Goal: Task Accomplishment & Management: Use online tool/utility

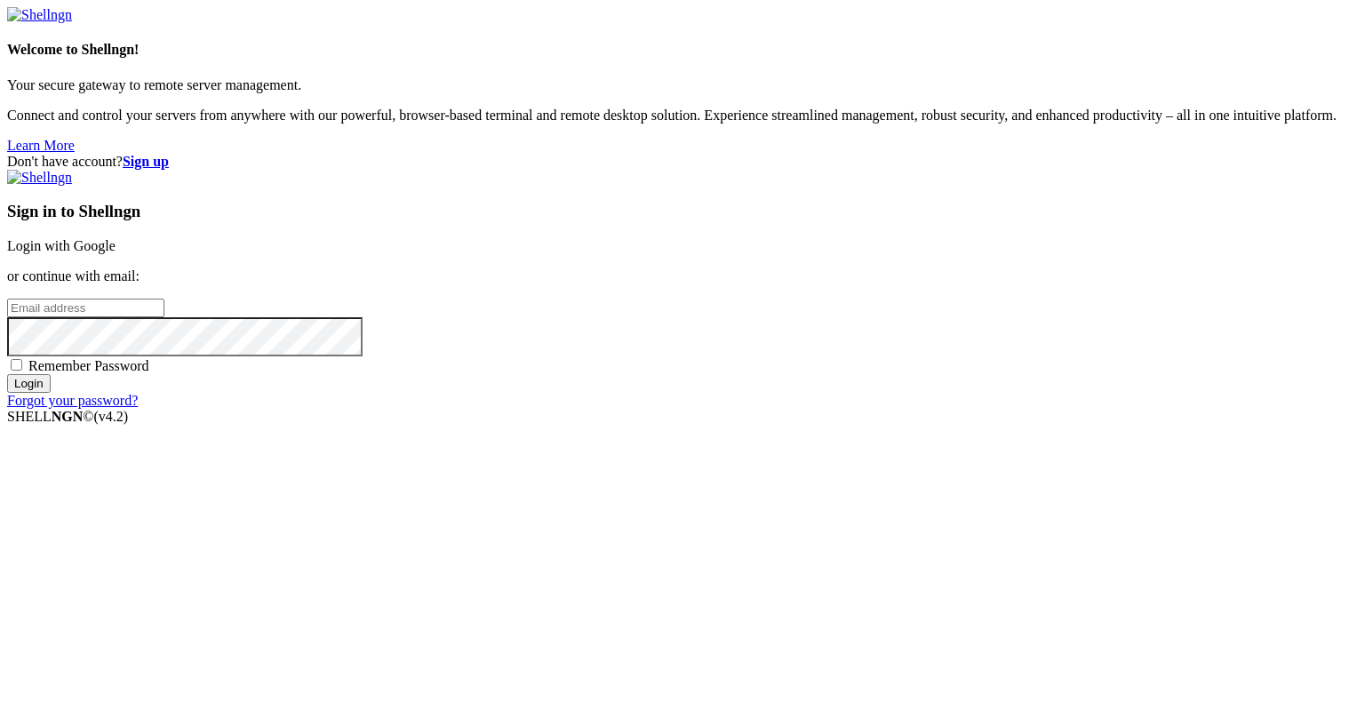
click at [164, 317] on input "email" at bounding box center [85, 308] width 157 height 19
click at [7, 315] on protonpass-control-be49 at bounding box center [7, 306] width 0 height 15
type input "[EMAIL_ADDRESS][DOMAIN_NAME]"
click at [51, 393] on input "Login" at bounding box center [29, 383] width 44 height 19
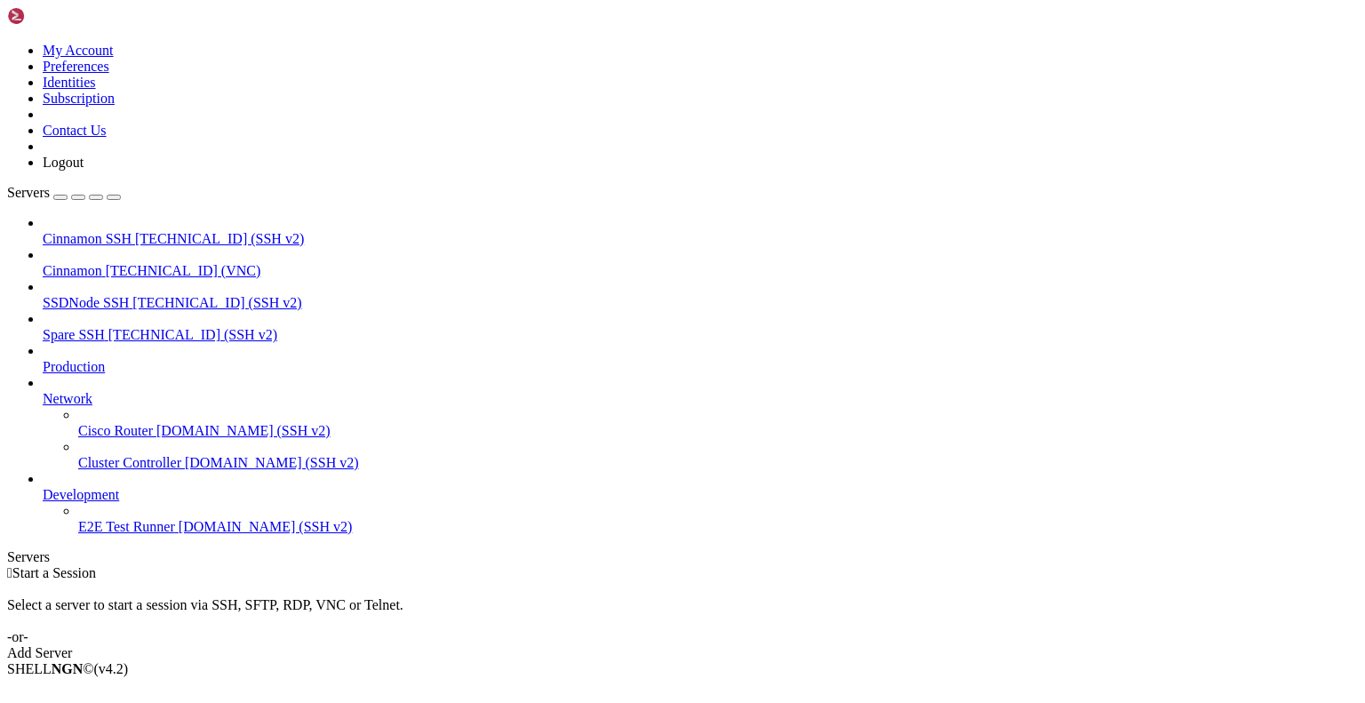
click at [102, 263] on span "Cinnamon" at bounding box center [73, 270] width 60 height 15
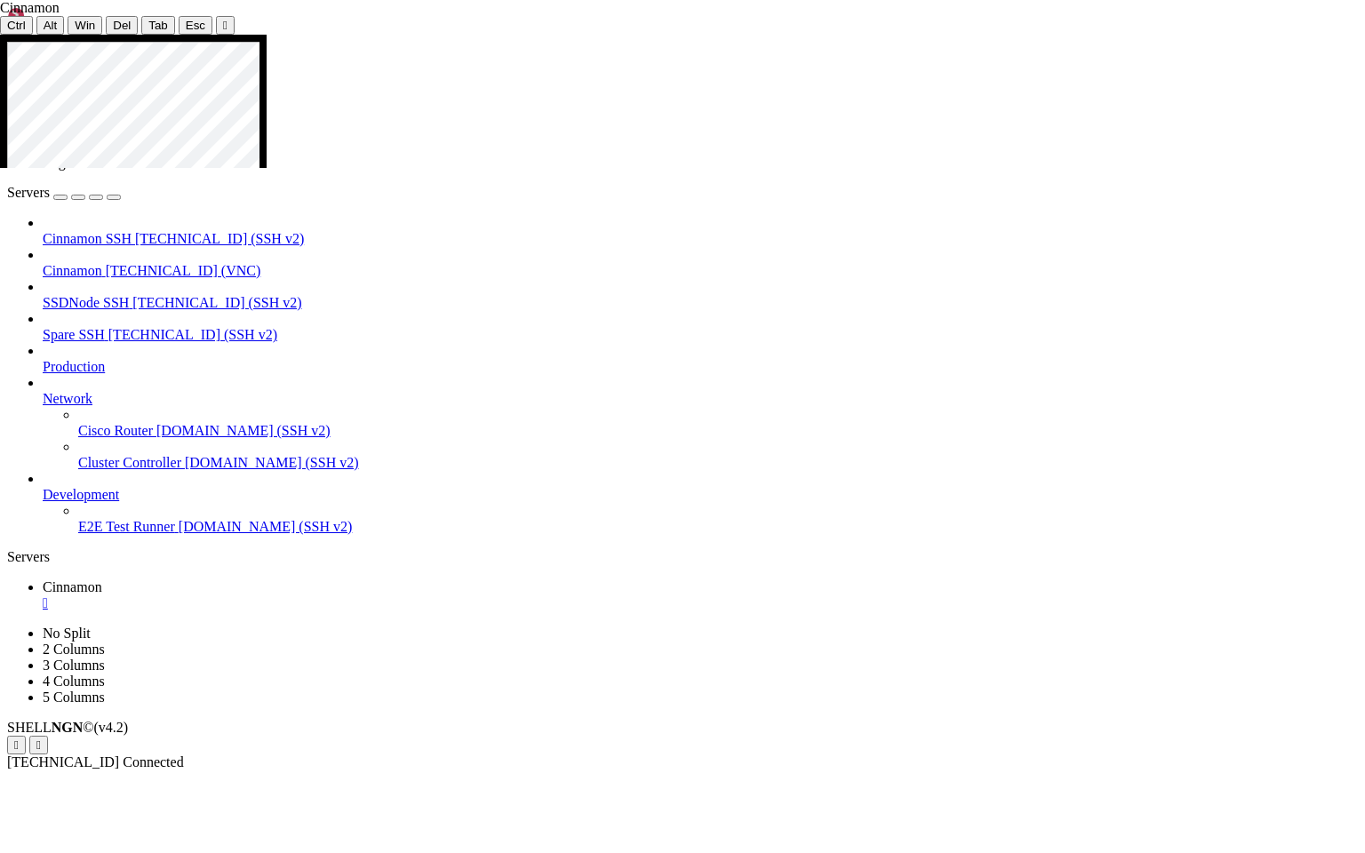
drag, startPoint x: 473, startPoint y: 475, endPoint x: 651, endPoint y: 490, distance: 179.2
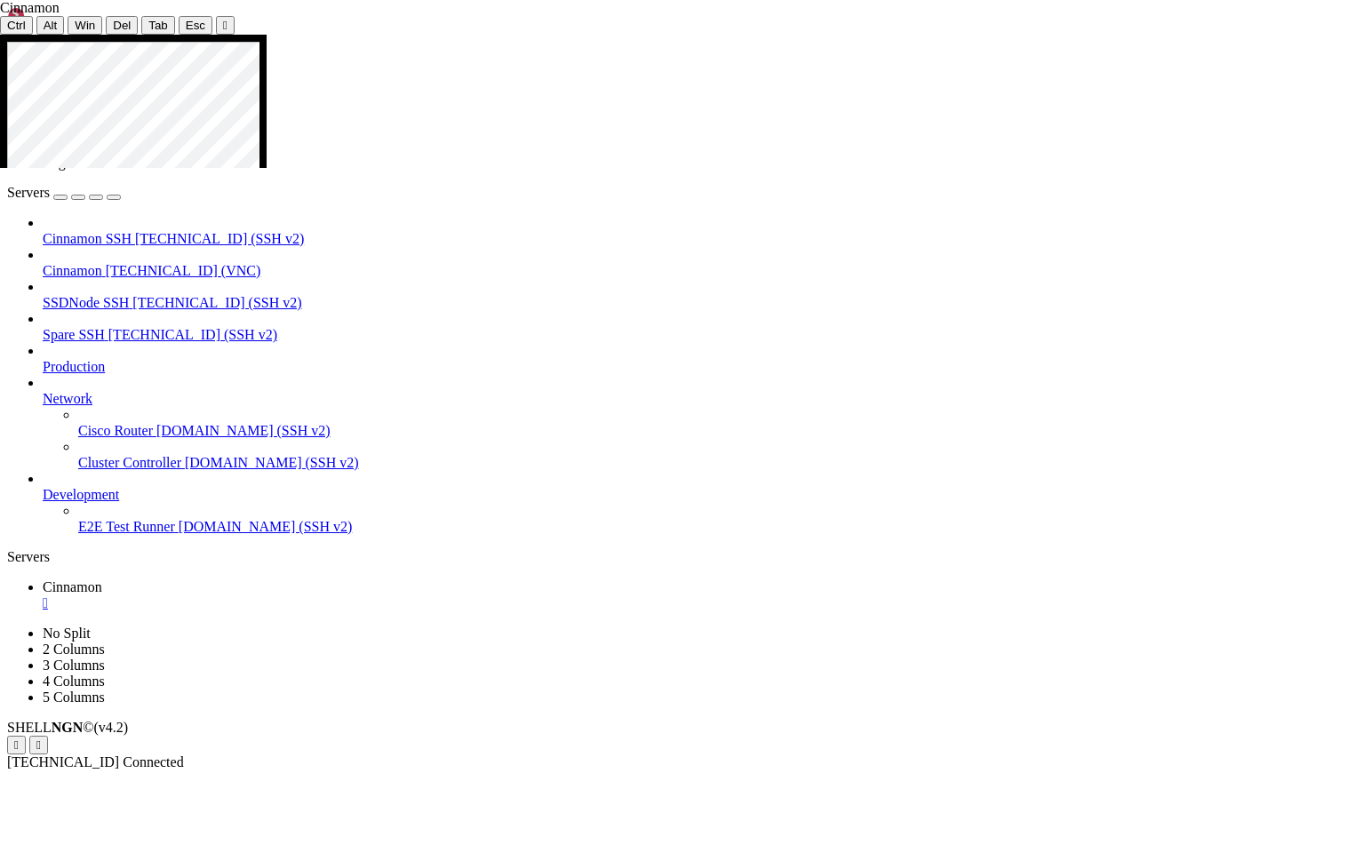
drag, startPoint x: 512, startPoint y: 522, endPoint x: 623, endPoint y: 530, distance: 111.4
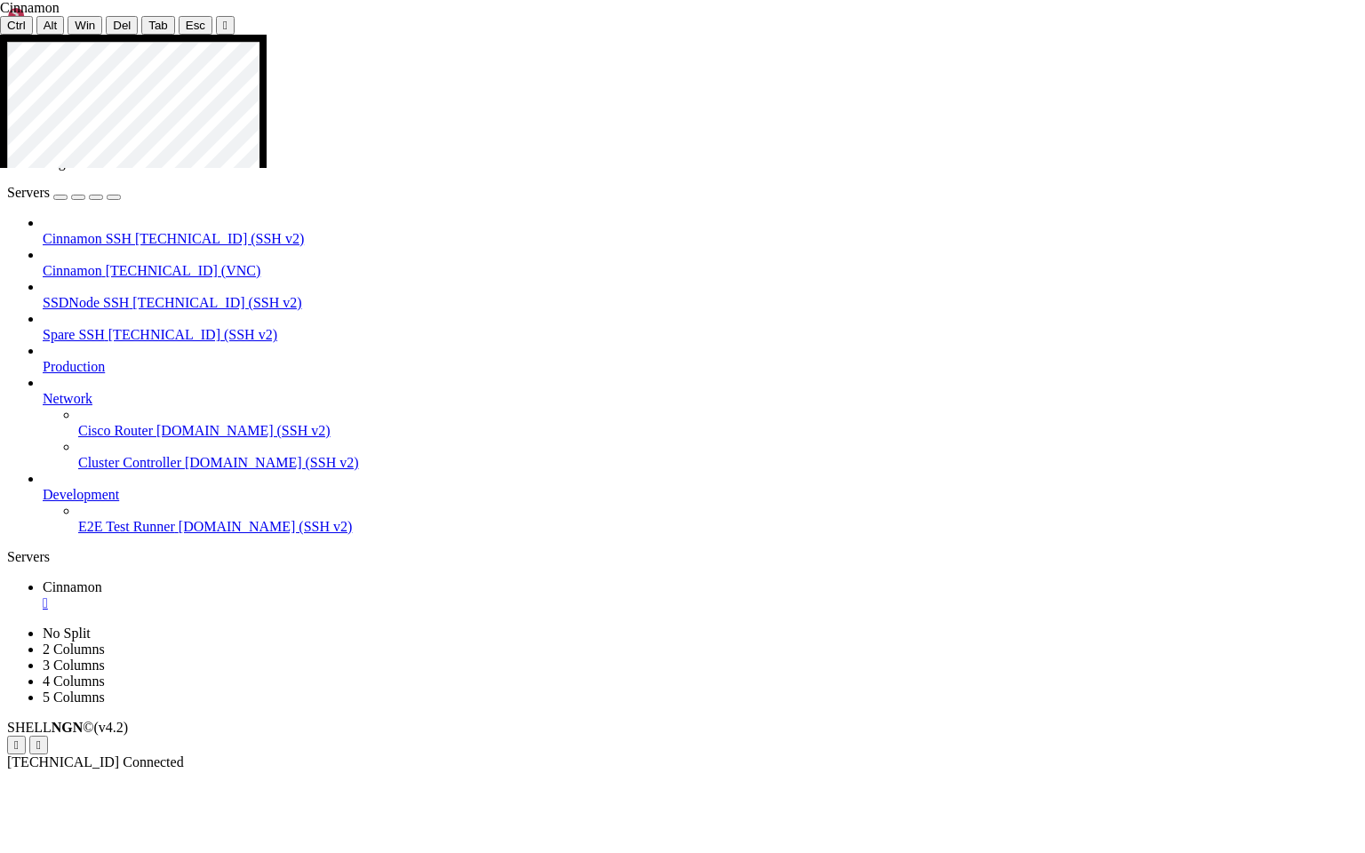
drag, startPoint x: 510, startPoint y: 523, endPoint x: 643, endPoint y: 531, distance: 133.5
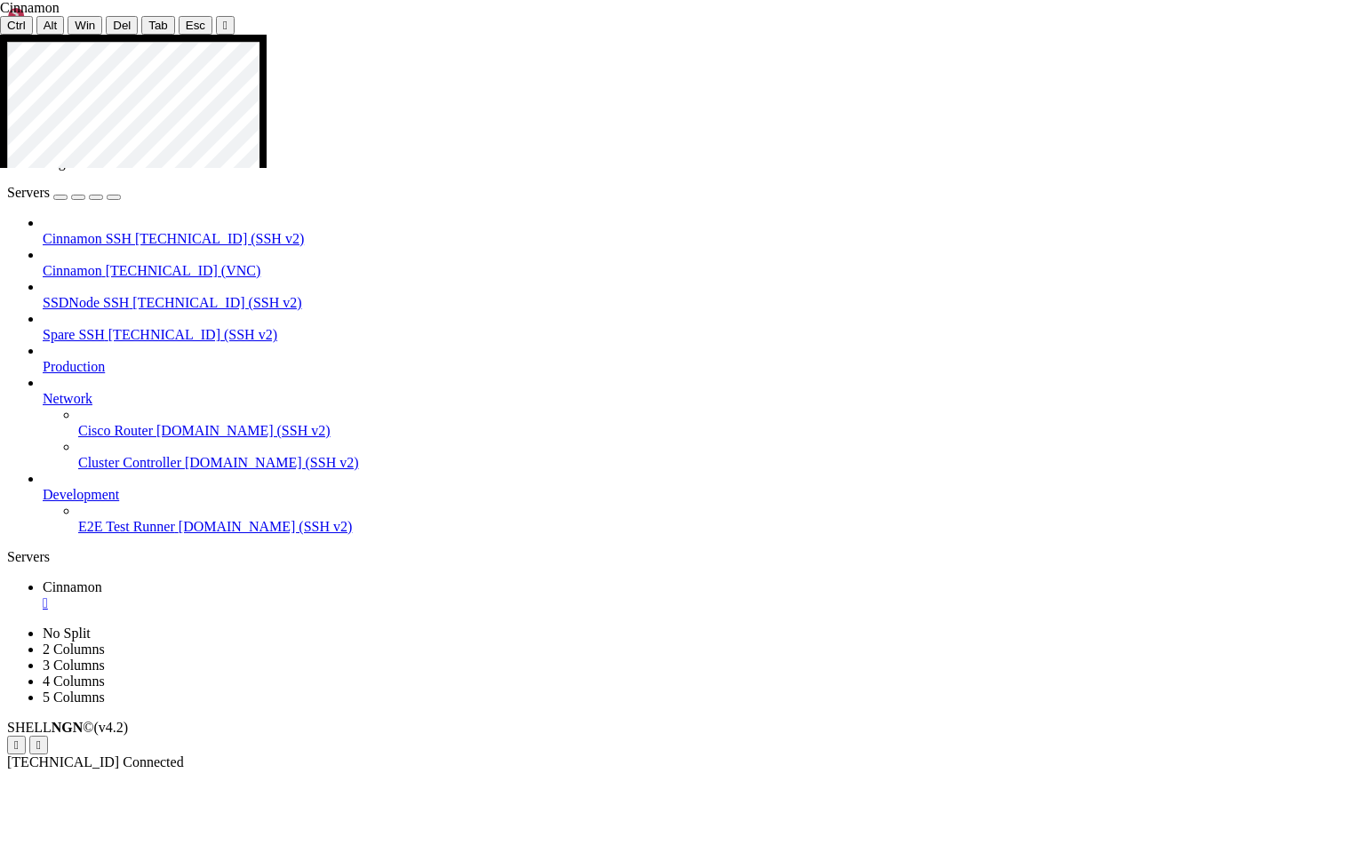
drag, startPoint x: 163, startPoint y: 859, endPoint x: 590, endPoint y: 441, distance: 598.1
